Goal: Transaction & Acquisition: Obtain resource

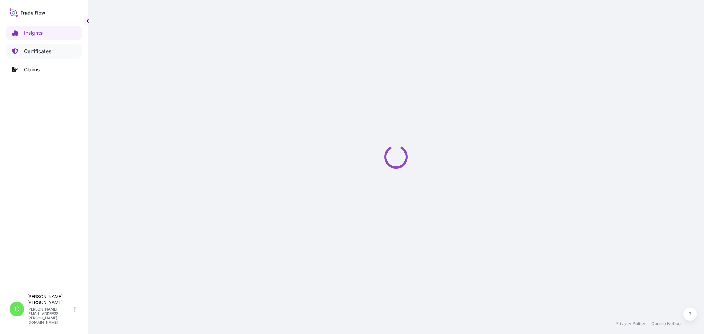
select select "2025"
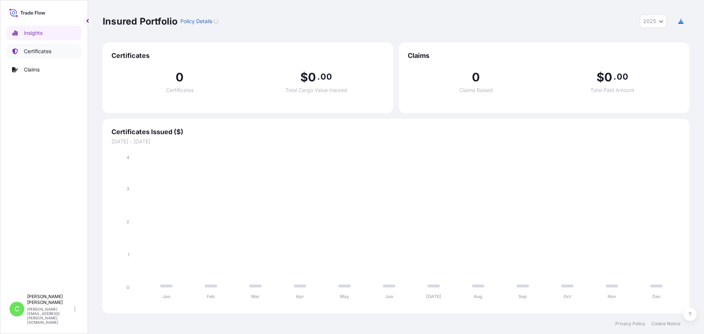
click at [48, 50] on p "Certificates" at bounding box center [37, 51] width 27 height 7
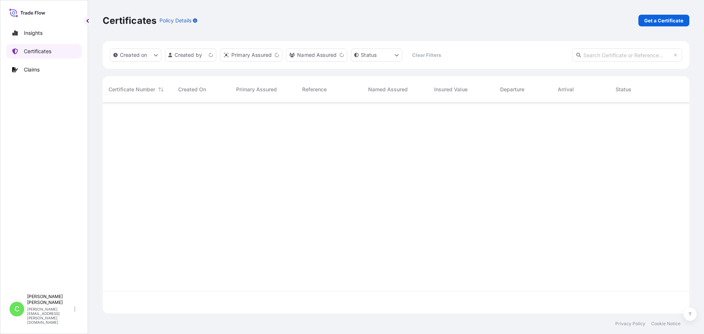
scroll to position [209, 581]
click at [643, 23] on link "Get a Certificate" at bounding box center [663, 21] width 51 height 12
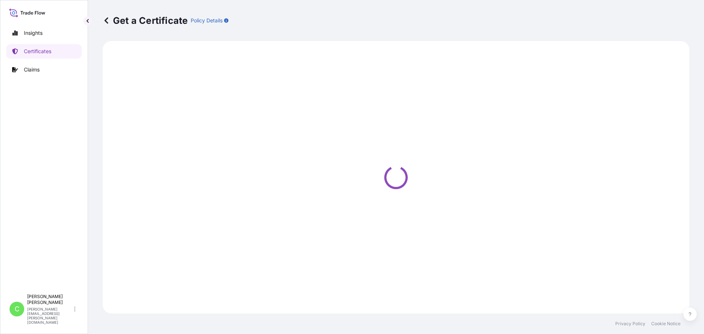
select select "Sea"
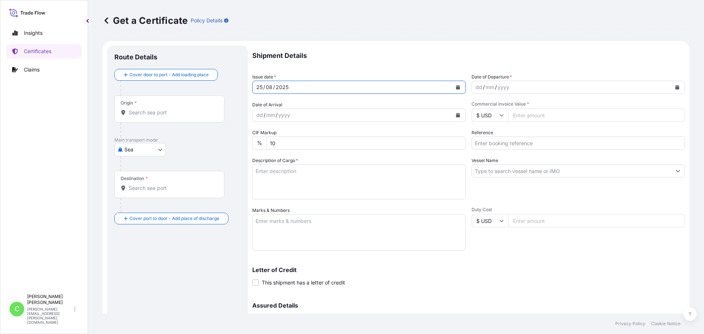
click at [288, 86] on div "25 / 08 / 2025" at bounding box center [352, 87] width 199 height 13
click at [456, 88] on icon "Calendar" at bounding box center [458, 87] width 4 height 4
click at [262, 87] on div "25" at bounding box center [259, 87] width 8 height 9
click at [459, 87] on button "Calendar" at bounding box center [458, 87] width 12 height 12
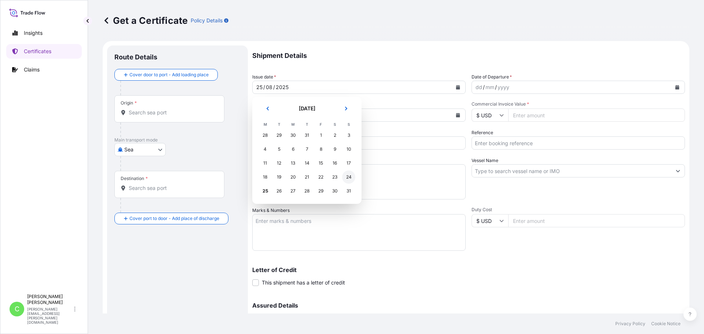
click at [345, 177] on div "24" at bounding box center [348, 176] width 13 height 13
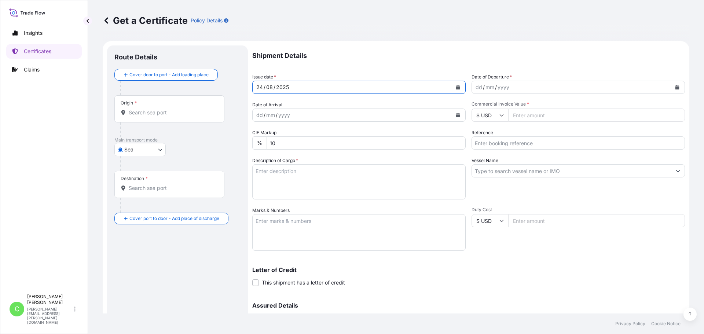
click at [536, 114] on input "Commercial Invoice Value *" at bounding box center [596, 114] width 177 height 13
click at [539, 113] on input "Commercial Invoice Value *" at bounding box center [596, 114] width 177 height 13
click at [671, 90] on button "Calendar" at bounding box center [677, 87] width 12 height 12
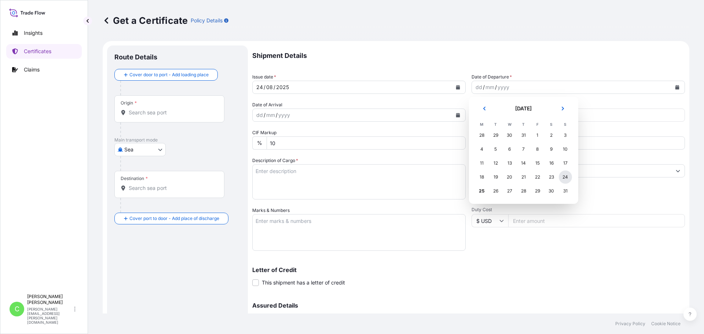
click at [567, 179] on div "24" at bounding box center [565, 176] width 13 height 13
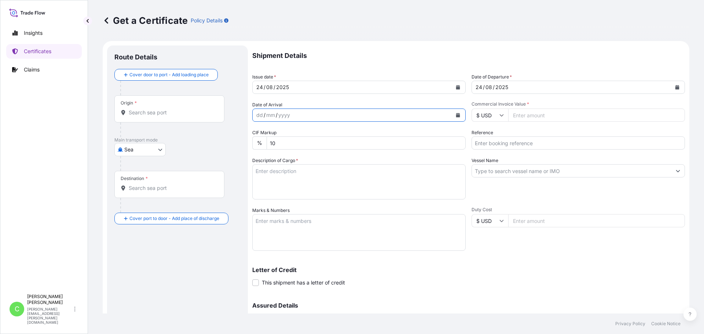
click at [456, 114] on icon "Calendar" at bounding box center [458, 115] width 4 height 4
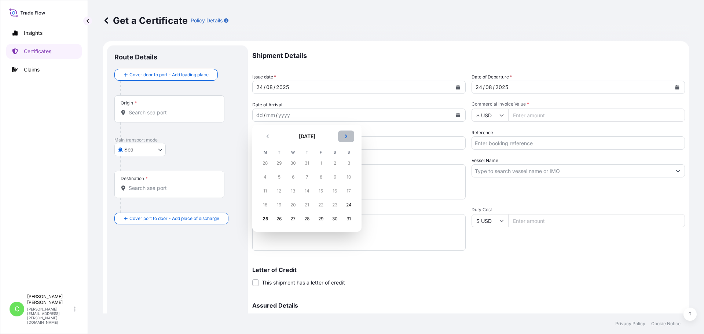
click at [343, 135] on button "Next" at bounding box center [346, 136] width 16 height 12
click at [266, 205] on div "22" at bounding box center [264, 204] width 13 height 13
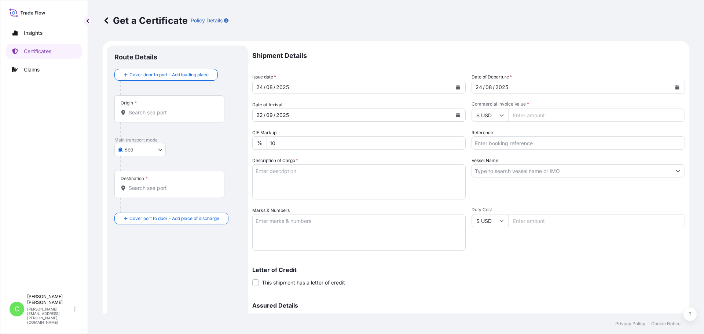
click at [531, 117] on input "Commercial Invoice Value *" at bounding box center [596, 114] width 177 height 13
type input "108065"
click at [507, 145] on input "Reference" at bounding box center [577, 142] width 213 height 13
paste input "SCVG0114791"
type input "SCVG0114791"
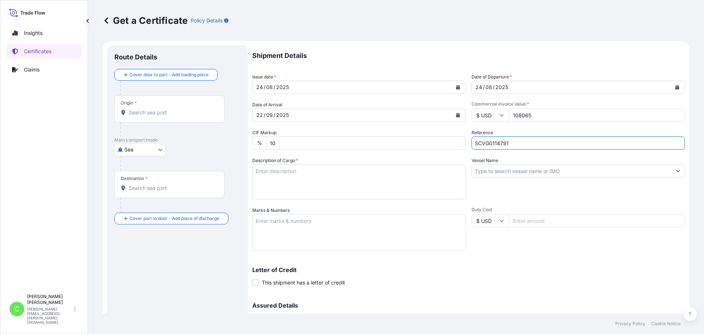
click at [323, 174] on textarea "Description of Cargo *" at bounding box center [358, 181] width 213 height 35
click at [306, 225] on textarea "Marks & Numbers" at bounding box center [358, 232] width 213 height 37
click at [299, 169] on textarea "Description of Cargo *" at bounding box center [358, 181] width 213 height 35
paste textarea "KELCOGEL HM-B[N],25KG,BAG HS-CODE: 3824 99"
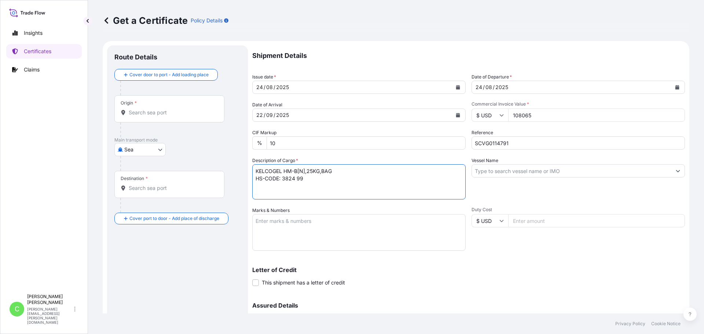
type textarea "KELCOGEL HM-B[N],25KG,BAG HS-CODE: 3824 99"
click at [317, 227] on textarea "Marks & Numbers" at bounding box center [358, 232] width 213 height 37
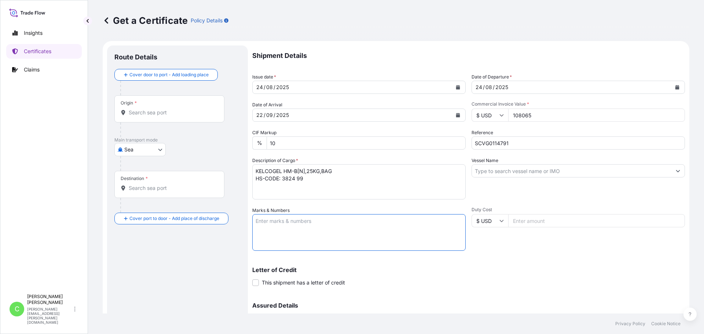
paste textarea "W.G.E. BANGKOK"
type textarea "W.G.E. BANGKOK"
click at [520, 170] on input "Vessel Name" at bounding box center [571, 170] width 199 height 13
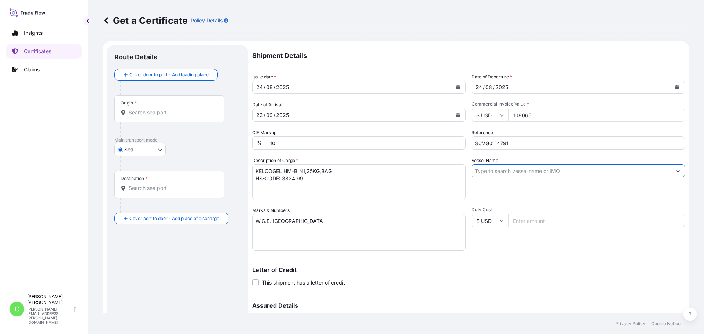
click at [511, 171] on input "Vessel Name" at bounding box center [571, 170] width 199 height 13
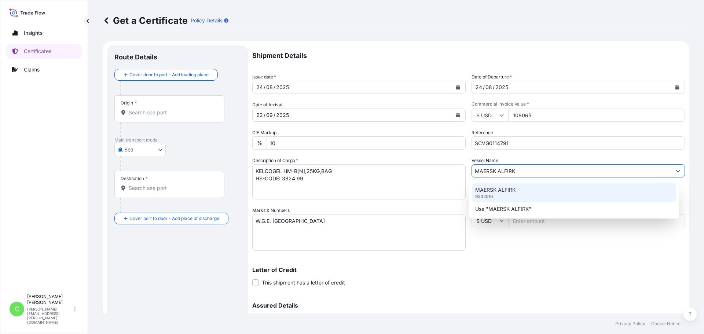
click at [509, 186] on p "MAERSK ALFIRK" at bounding box center [495, 189] width 40 height 7
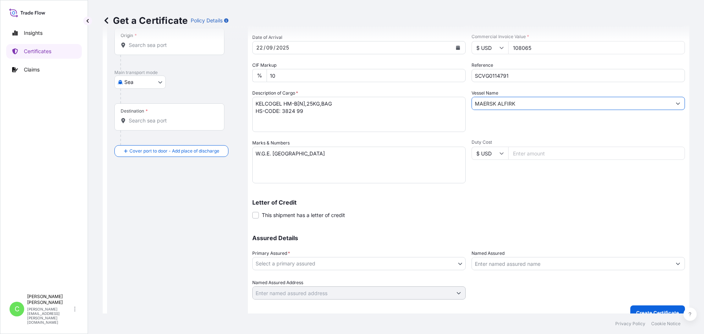
scroll to position [78, 0]
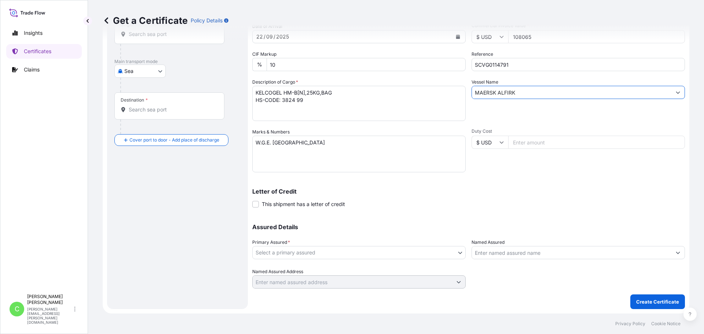
type input "MAERSK ALFIRK"
click at [458, 254] on body "Insights Certificates Claims C Cameron Baker cameron.baker@dsv.com Get a Certif…" at bounding box center [352, 167] width 704 height 334
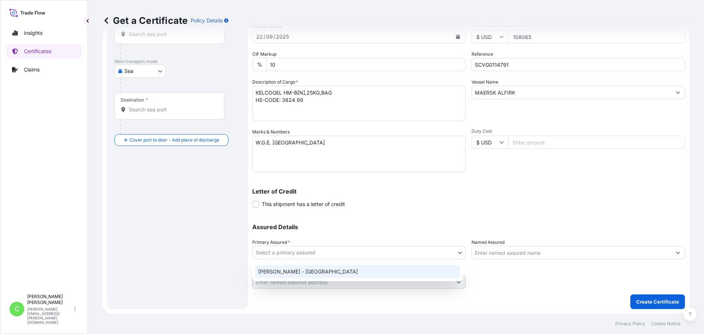
click at [380, 274] on div "CP Kelco - USA" at bounding box center [357, 271] width 205 height 13
select select "31650"
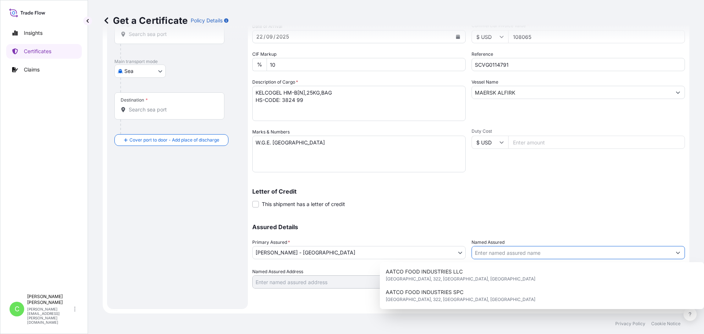
drag, startPoint x: 534, startPoint y: 251, endPoint x: 553, endPoint y: 251, distance: 19.4
click at [534, 251] on input "Named Assured" at bounding box center [571, 252] width 199 height 13
click at [683, 252] on form "Route Details Cover door to port - Add loading place Place of loading Road / In…" at bounding box center [396, 138] width 586 height 351
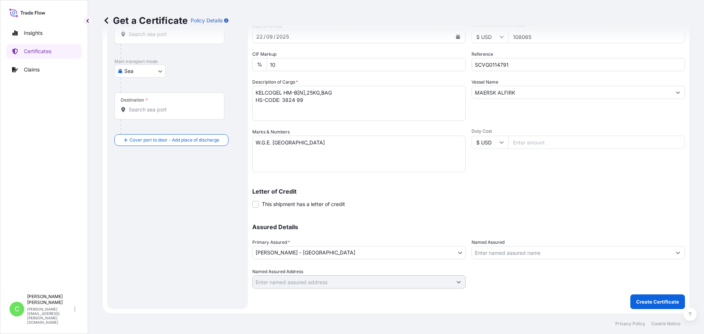
click at [676, 253] on icon "Show suggestions" at bounding box center [678, 253] width 4 height 2
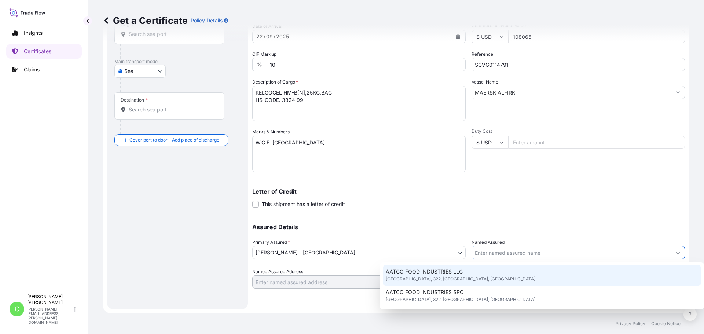
click at [440, 216] on div "Assured Details Primary Assured * CP Kelco - USA CP Kelco - USA Named Assured N…" at bounding box center [468, 251] width 433 height 73
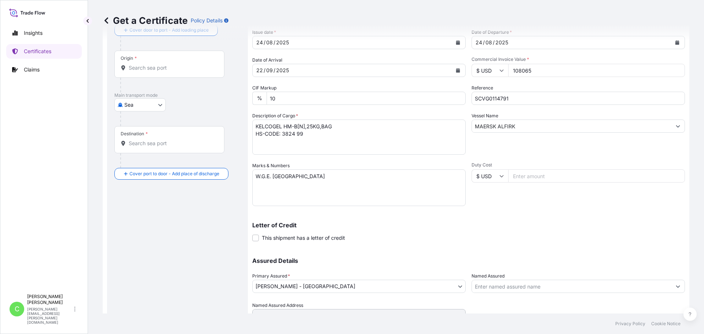
scroll to position [0, 0]
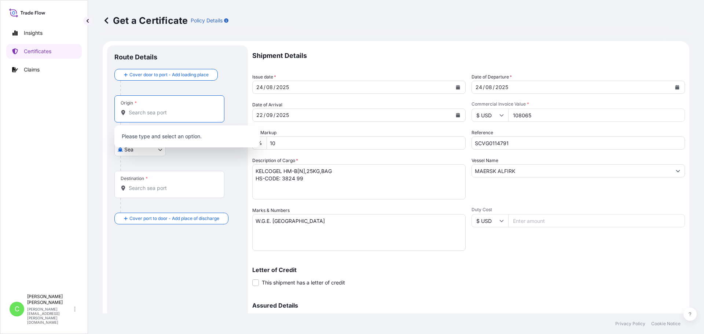
click at [141, 113] on input "Origin *" at bounding box center [172, 112] width 87 height 7
type input "T"
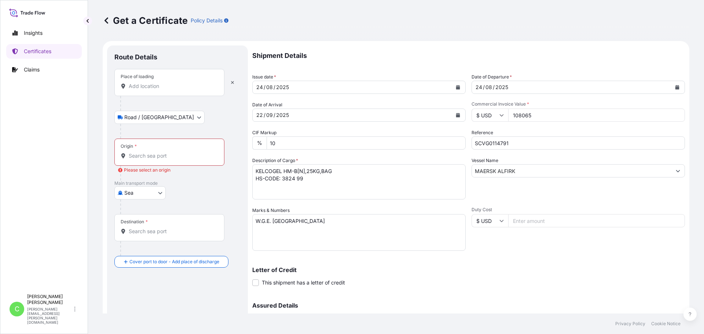
click at [148, 91] on div "Place of loading" at bounding box center [169, 82] width 110 height 27
click at [148, 90] on input "Place of loading" at bounding box center [172, 85] width 87 height 7
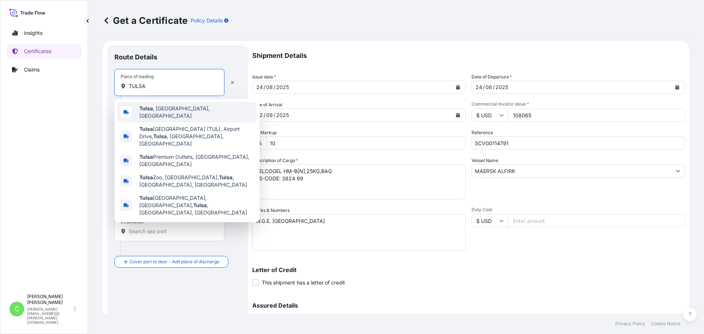
click at [152, 110] on b "Tulsa" at bounding box center [146, 108] width 14 height 6
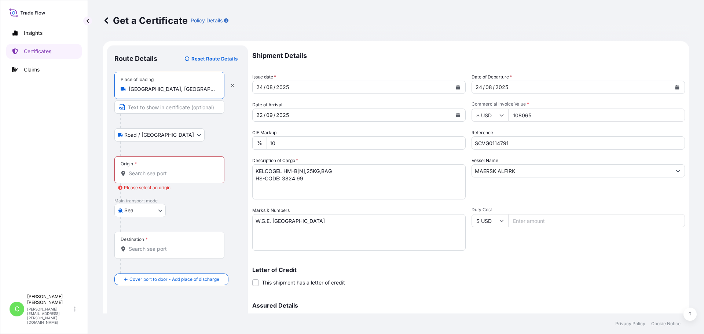
type input "Tulsa, OK, USA"
click at [156, 170] on input "Origin * Please select an origin" at bounding box center [172, 173] width 87 height 7
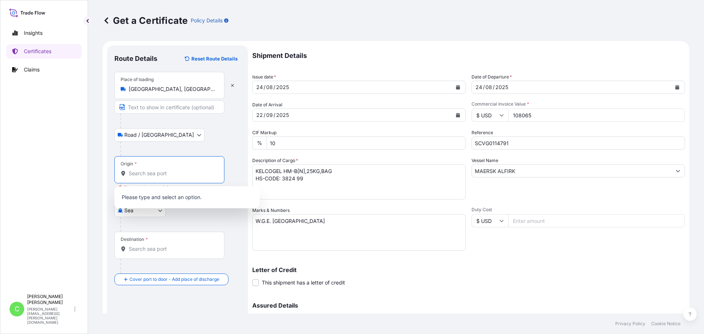
click at [160, 174] on input "Origin * Please select an origin" at bounding box center [172, 173] width 87 height 7
click at [157, 175] on input "Origin * Please select an origin" at bounding box center [172, 173] width 87 height 7
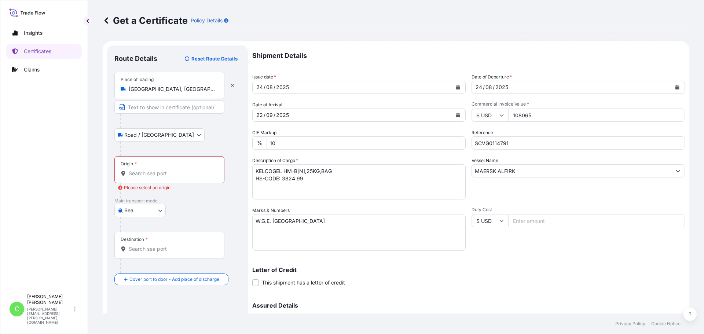
click at [643, 24] on div "Get a Certificate Policy Details" at bounding box center [396, 21] width 586 height 12
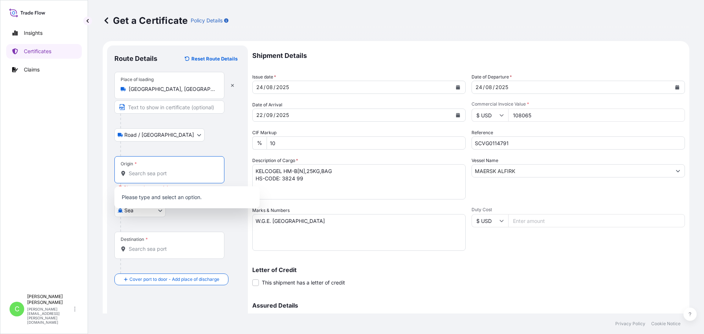
click at [146, 171] on input "Origin * Please select an origin" at bounding box center [172, 173] width 87 height 7
type input "USLAX"
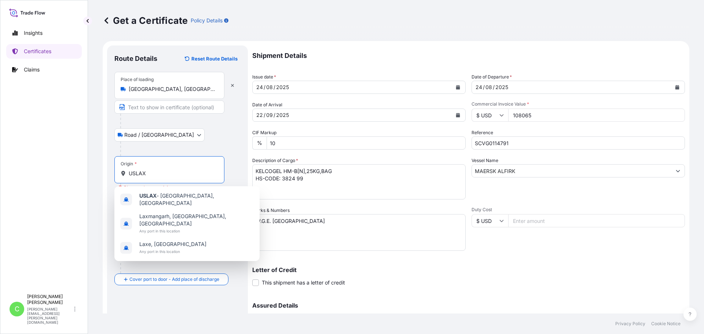
click at [155, 174] on input "USLAX" at bounding box center [172, 173] width 87 height 7
click at [158, 194] on span "USLAX - Los Angeles, United States" at bounding box center [196, 199] width 114 height 15
type input "USLAX - Los Angeles, United States"
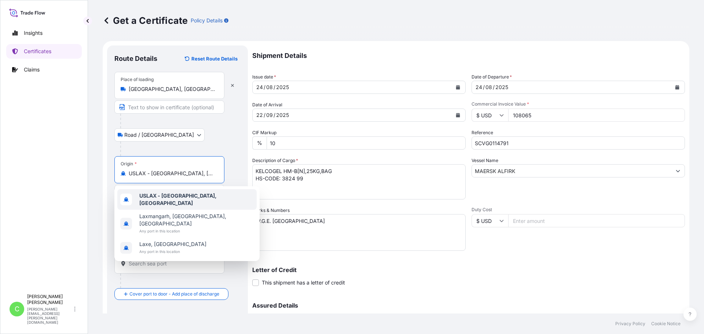
click at [212, 144] on div at bounding box center [180, 148] width 120 height 15
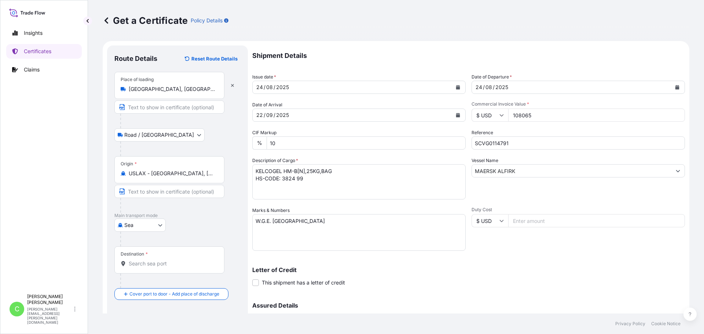
click at [144, 259] on div "Destination *" at bounding box center [169, 259] width 110 height 27
click at [144, 260] on input "Destination *" at bounding box center [172, 263] width 87 height 7
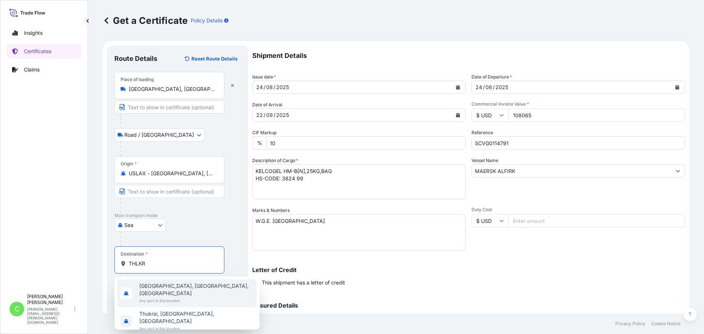
click at [195, 288] on span "Thukrana, Rajasthan, India" at bounding box center [196, 289] width 114 height 15
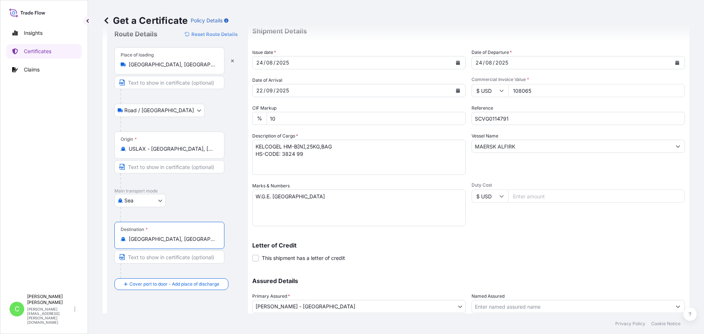
scroll to position [37, 0]
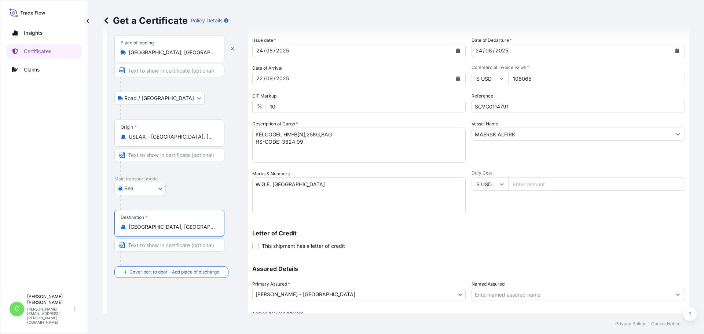
type input "Thukrana, Rajasthan, India"
click at [457, 48] on icon "Calendar" at bounding box center [458, 50] width 4 height 4
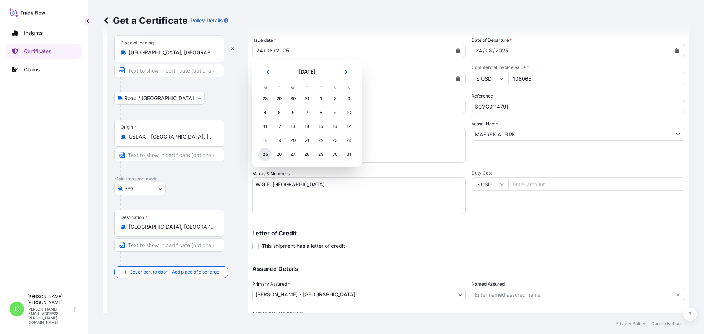
click at [267, 152] on div "25" at bounding box center [264, 154] width 13 height 13
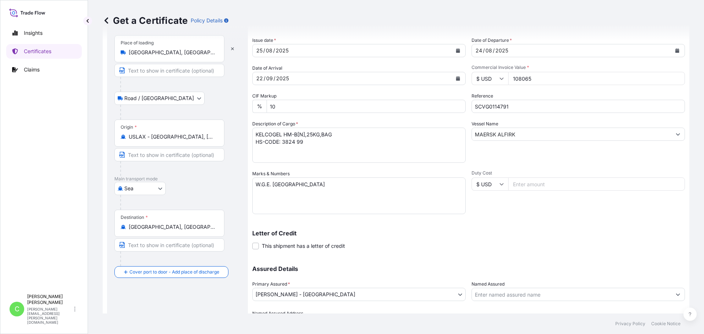
drag, startPoint x: 531, startPoint y: 81, endPoint x: 504, endPoint y: 81, distance: 26.8
click at [504, 82] on div "$ USD 108065" at bounding box center [577, 78] width 213 height 13
type input "107275.50"
click at [534, 105] on input "SCVG0114791" at bounding box center [577, 106] width 213 height 13
type input "SCVG0114791 / 1031605"
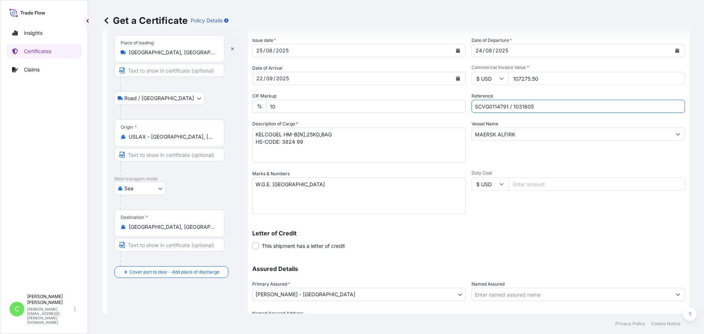
click at [306, 144] on textarea "KELCOGEL HM-B[N],25KG,BAG HS-CODE: 3824 99" at bounding box center [358, 145] width 213 height 35
click at [287, 153] on textarea "KELCOGEL HM-B[N],25KG,BAG HS-CODE: 3824 99" at bounding box center [358, 145] width 213 height 35
paste textarea "298 bags of net 25kg each on 8 heat treated pallets VOL: 1 x 20' container FCL …"
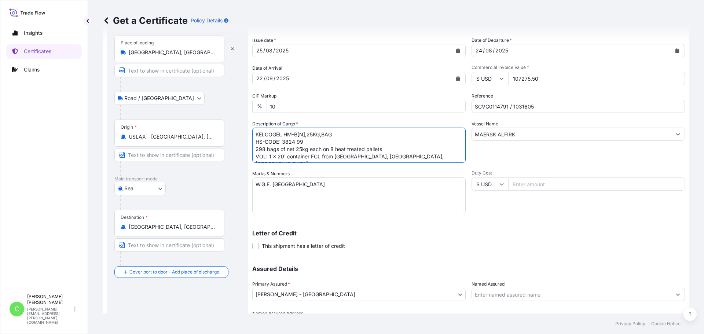
type textarea "KELCOGEL HM-B[N],25KG,BAG HS-CODE: 3824 99 298 bags of net 25kg each on 8 heat …"
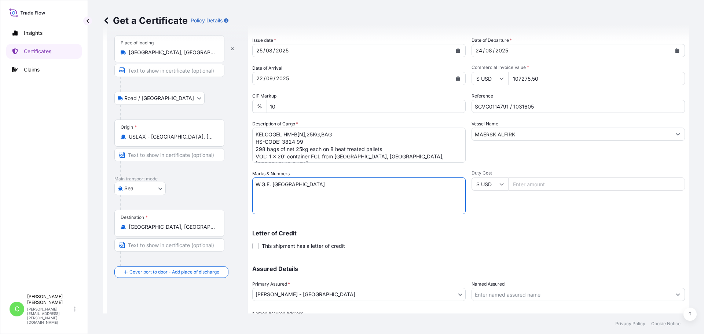
click at [319, 184] on textarea "W.G.E. BANGKOK" at bounding box center [358, 195] width 213 height 37
click at [307, 189] on textarea "W.G.E. BANGKOK" at bounding box center [358, 195] width 213 height 37
click at [287, 192] on textarea "W.G.E. BANGKOK" at bounding box center [358, 195] width 213 height 37
click at [314, 186] on textarea "W.G.E. BANGKOK" at bounding box center [358, 195] width 213 height 37
paste textarea "UL-5631691"
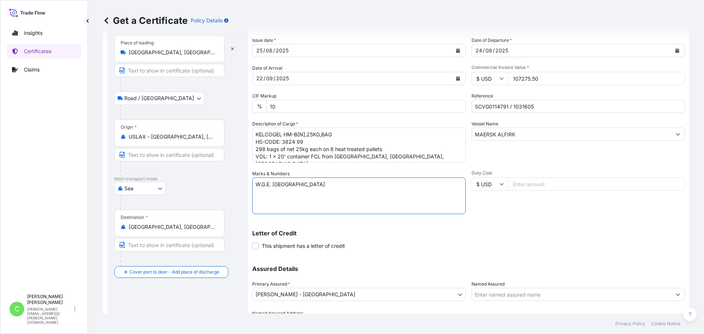
type textarea "W.G.E. BANGKOK"
click at [412, 155] on textarea "KELCOGEL HM-B[N],25KG,BAG HS-CODE: 3824 99 298 bags of net 25kg each on 8 heat …" at bounding box center [358, 145] width 213 height 35
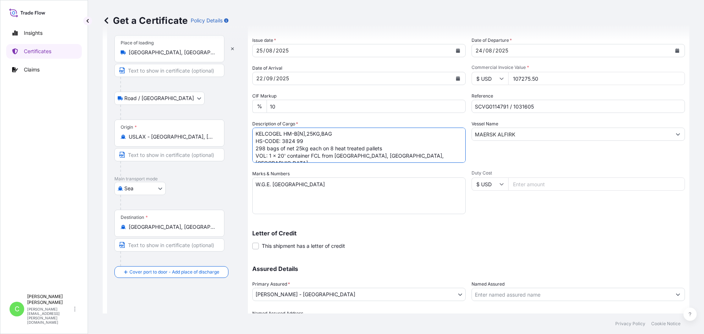
scroll to position [4, 0]
paste textarea "UL-5631691"
drag, startPoint x: 289, startPoint y: 158, endPoint x: 280, endPoint y: 155, distance: 9.4
click at [282, 156] on textarea "KELCOGEL HM-B[N],25KG,BAG HS-CODE: 3824 99 298 bags of net 25kg each on 8 heat …" at bounding box center [358, 145] width 213 height 35
click at [255, 157] on textarea "KELCOGEL HM-B[N],25KG,BAG HS-CODE: 3824 99 298 bags of net 25kg each on 8 heat …" at bounding box center [358, 145] width 213 height 35
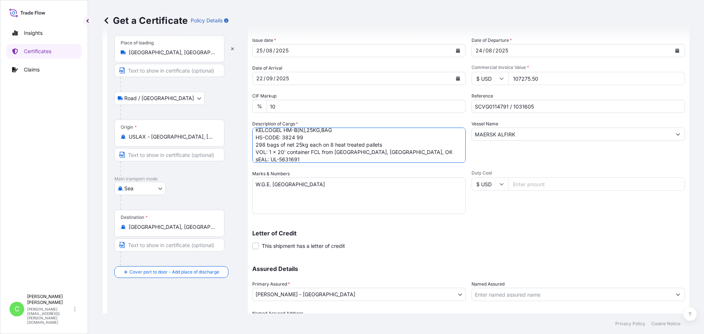
click at [259, 159] on textarea "KELCOGEL HM-B[N],25KG,BAG HS-CODE: 3824 99 298 bags of net 25kg each on 8 heat …" at bounding box center [358, 145] width 213 height 35
click at [310, 158] on textarea "KELCOGEL HM-B[N],25KG,BAG HS-CODE: 3824 99 298 bags of net 25kg each on 8 heat …" at bounding box center [358, 145] width 213 height 35
click at [255, 152] on textarea "KELCOGEL HM-B[N],25KG,BAG HS-CODE: 3824 99 298 bags of net 25kg each on 8 heat …" at bounding box center [358, 145] width 213 height 35
paste textarea "NYKU3807700"
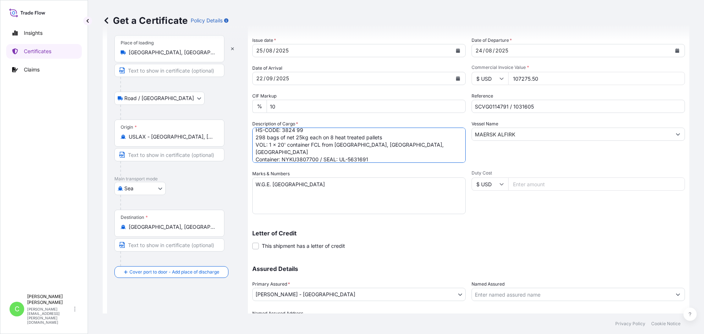
scroll to position [15, 0]
drag, startPoint x: 286, startPoint y: 156, endPoint x: 248, endPoint y: 159, distance: 37.8
click at [248, 159] on form "Route Details Reset Route Details Place of loading Tulsa, OK, USA Road / Inland…" at bounding box center [396, 179] width 586 height 351
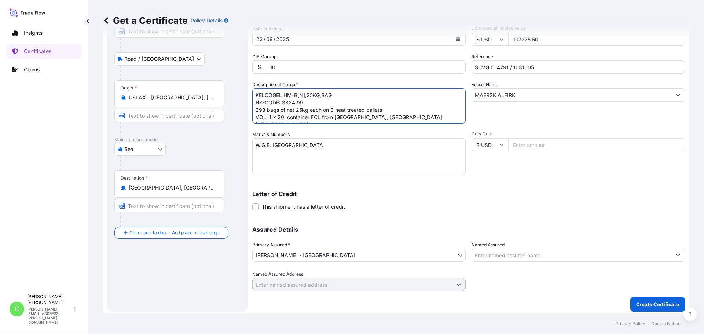
scroll to position [78, 0]
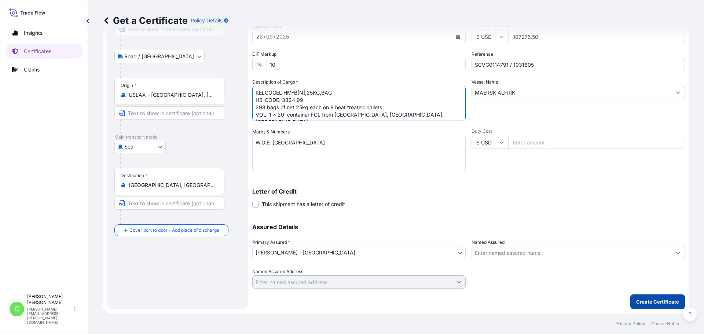
type textarea "KELCOGEL HM-B[N],25KG,BAG HS-CODE: 3824 99 298 bags of net 25kg each on 8 heat …"
click at [663, 299] on p "Create Certificate" at bounding box center [657, 301] width 43 height 7
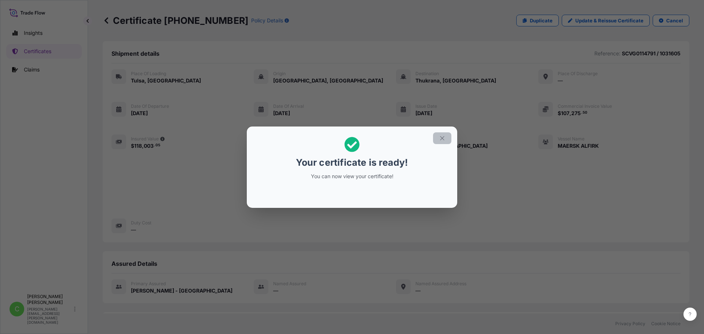
click at [442, 138] on icon "button" at bounding box center [442, 138] width 4 height 4
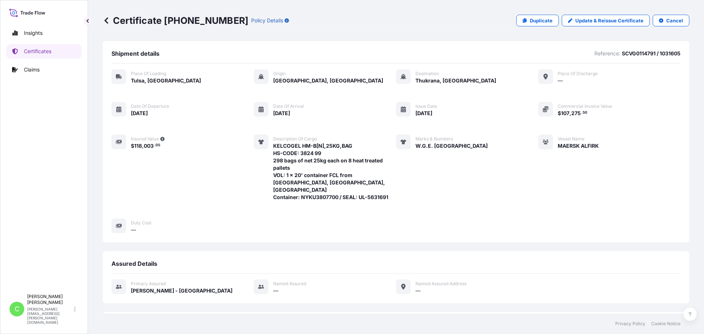
click at [550, 169] on div "Vessel Name MAERSK ALFIRK" at bounding box center [568, 168] width 60 height 66
click at [544, 181] on div "Vessel Name MAERSK ALFIRK" at bounding box center [568, 168] width 60 height 66
click at [303, 42] on div "Shipment details Reference: SCVG0114791 / 1031605 Place of Loading Tulsa, Unite…" at bounding box center [396, 141] width 586 height 201
